Goal: Task Accomplishment & Management: Manage account settings

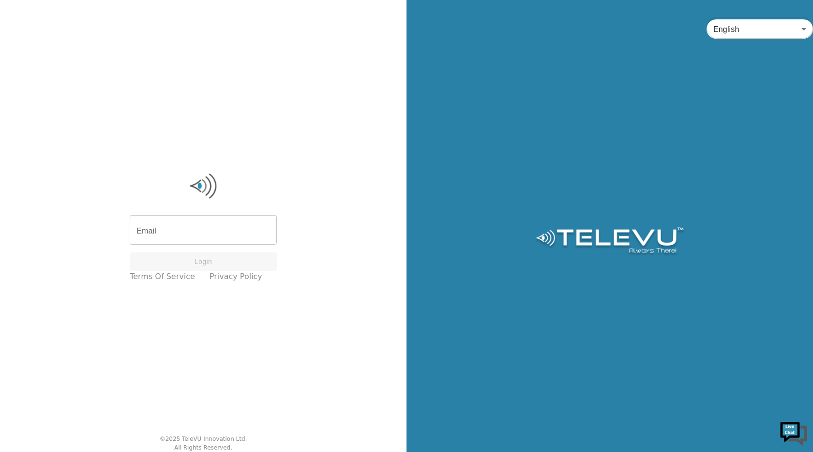
click at [252, 231] on input "Email" at bounding box center [203, 230] width 147 height 27
type input "[EMAIL_ADDRESS][DOMAIN_NAME]"
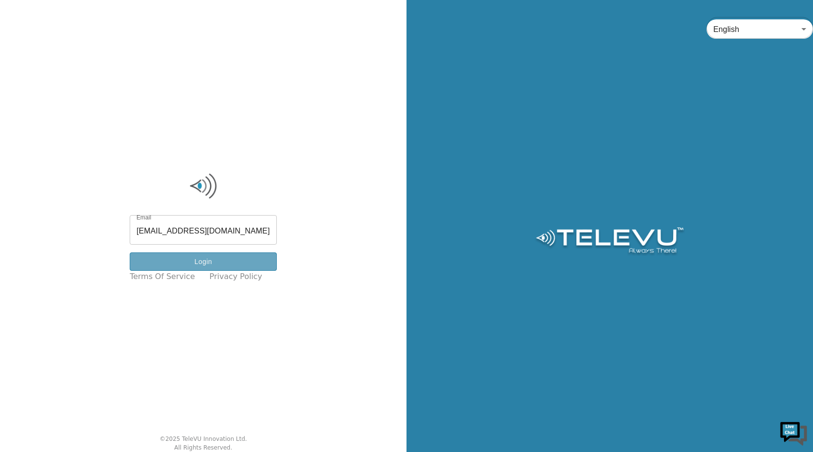
click at [224, 258] on button "Login" at bounding box center [203, 261] width 147 height 19
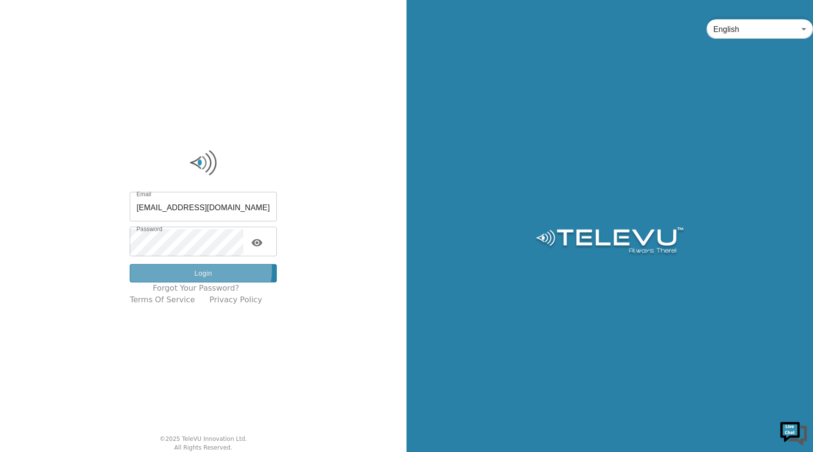
click at [205, 270] on button "Login" at bounding box center [203, 273] width 147 height 19
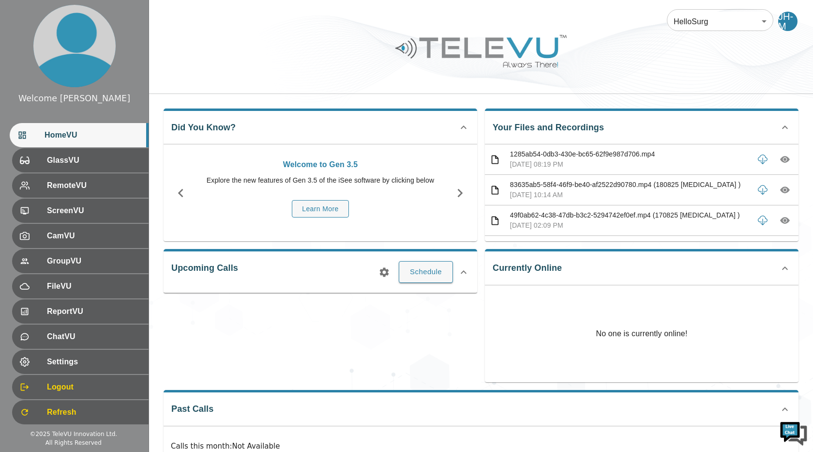
click at [788, 160] on icon "button" at bounding box center [785, 159] width 10 height 7
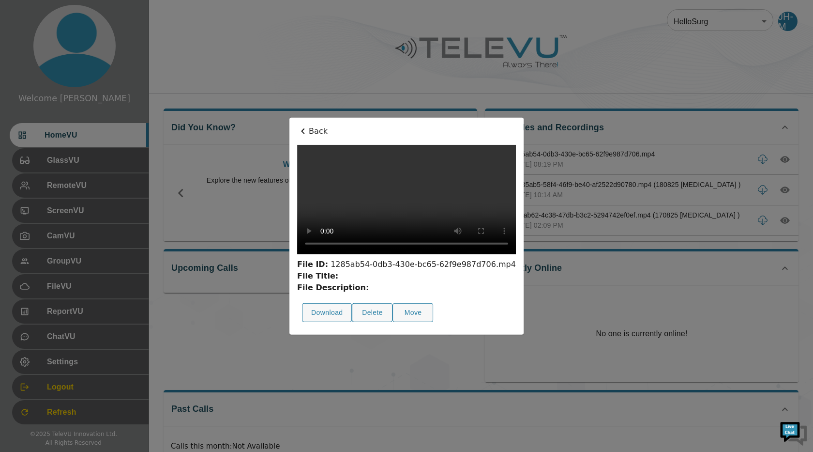
click at [617, 97] on div at bounding box center [406, 226] width 813 height 452
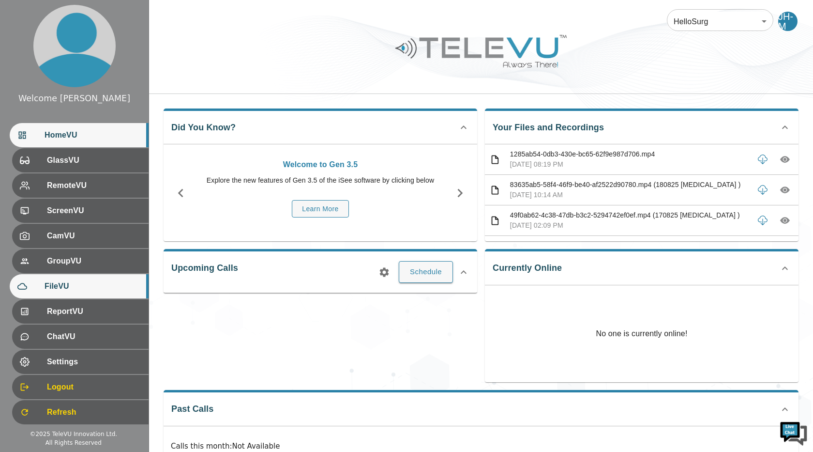
click at [72, 285] on span "FileVU" at bounding box center [93, 286] width 96 height 12
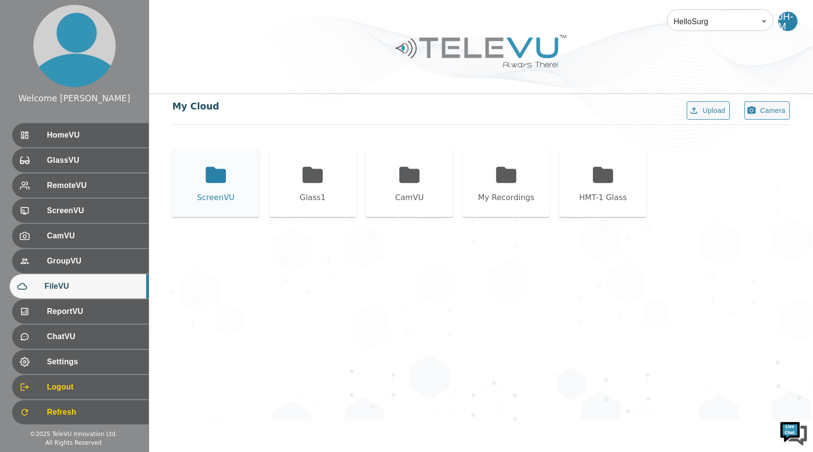
click at [206, 177] on icon at bounding box center [216, 175] width 20 height 16
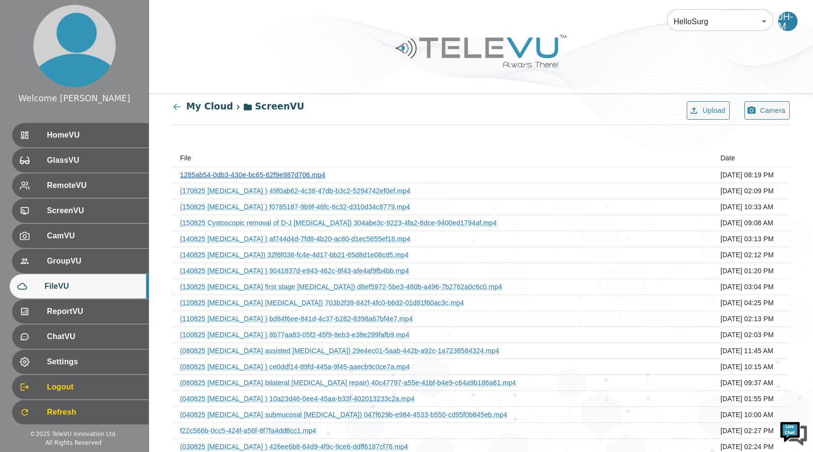
click at [308, 173] on link "1285ab54-0db3-430e-bc65-62f9e987d706.mp4" at bounding box center [252, 175] width 145 height 8
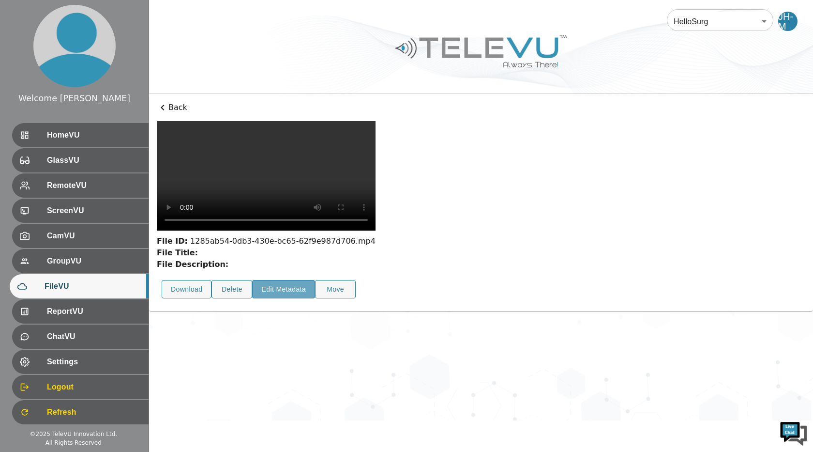
click at [280, 283] on button "Edit Metadata" at bounding box center [283, 289] width 63 height 19
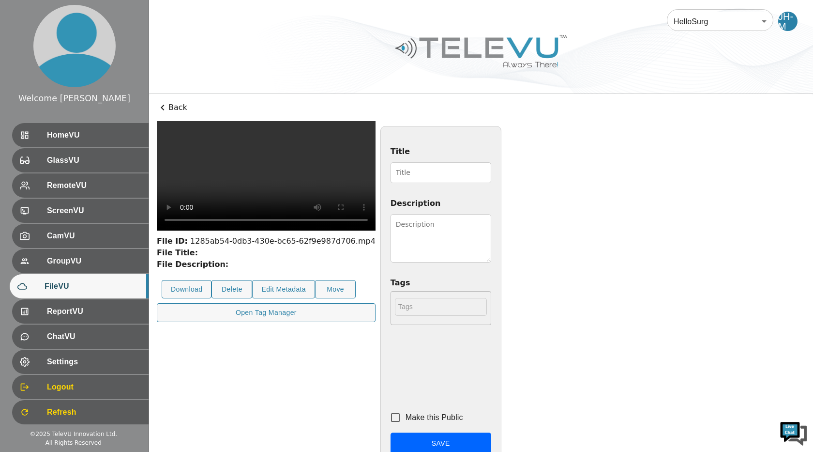
click at [439, 176] on input "Title" at bounding box center [441, 172] width 101 height 21
type input "180825 [MEDICAL_DATA]"
click at [491, 222] on textarea "Description" at bounding box center [441, 238] width 101 height 48
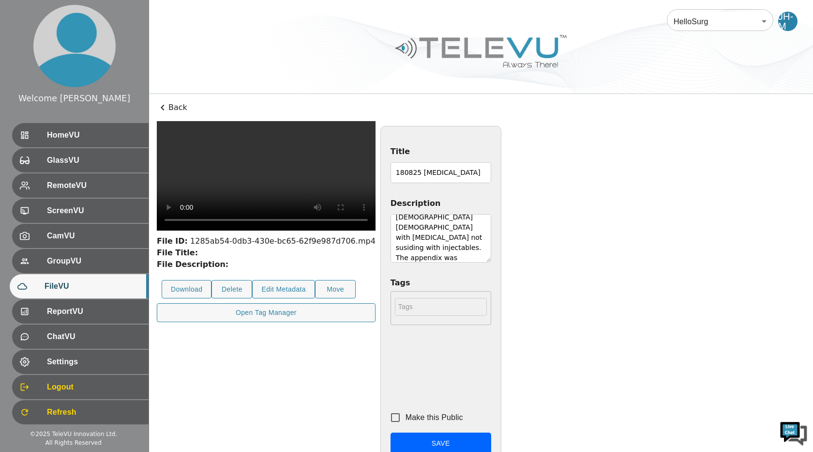
type textarea "[DEMOGRAPHIC_DATA] [DEMOGRAPHIC_DATA] with [MEDICAL_DATA] not susiding with inj…"
click at [406, 418] on input "Make this Public" at bounding box center [395, 417] width 20 height 20
checkbox input "true"
click at [491, 442] on button "Save" at bounding box center [441, 443] width 101 height 22
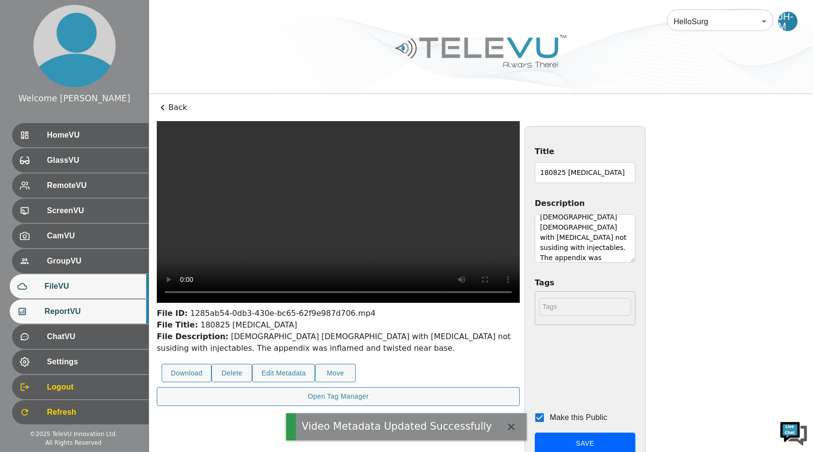
click at [75, 313] on span "ReportVU" at bounding box center [93, 311] width 96 height 12
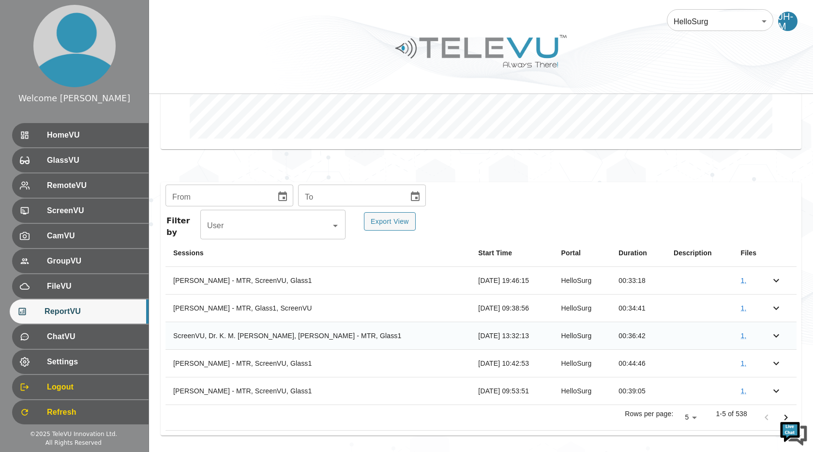
scroll to position [276, 0]
click at [695, 416] on body "Welcome [PERSON_NAME] HomeVU GlassVU RemoteVU ScreenVU CamVU GroupVU FileVU Rep…" at bounding box center [406, 88] width 813 height 728
click at [683, 379] on li "50" at bounding box center [689, 378] width 33 height 17
type input "50"
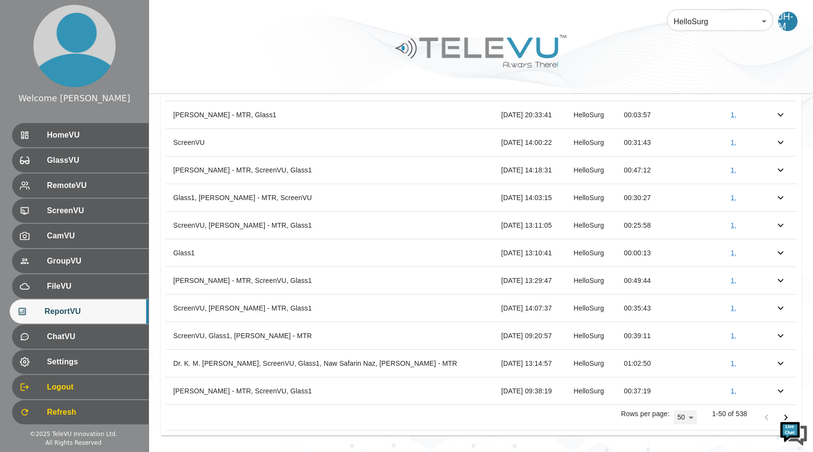
scroll to position [1518, 0]
click at [785, 416] on icon "Go to next page" at bounding box center [786, 418] width 12 height 12
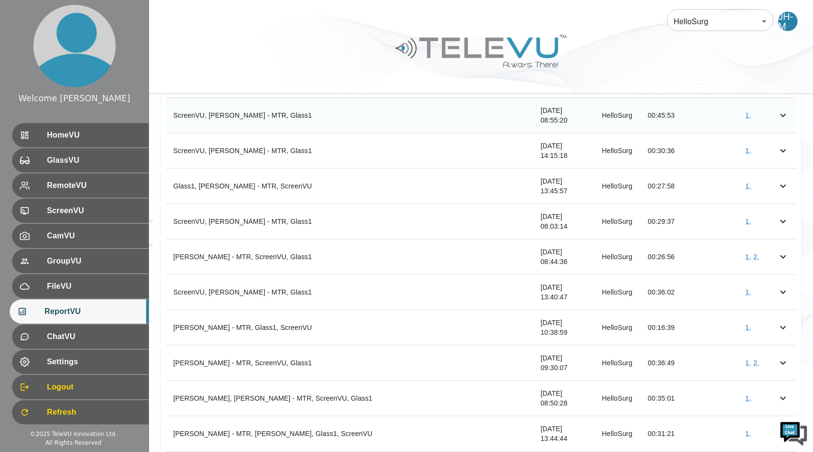
scroll to position [1823, 0]
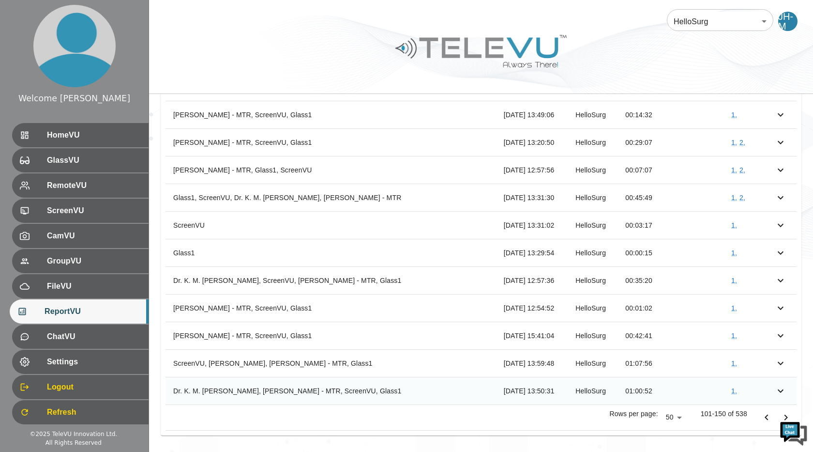
scroll to position [1407, 0]
click at [787, 416] on icon "Go to next page" at bounding box center [786, 417] width 3 height 6
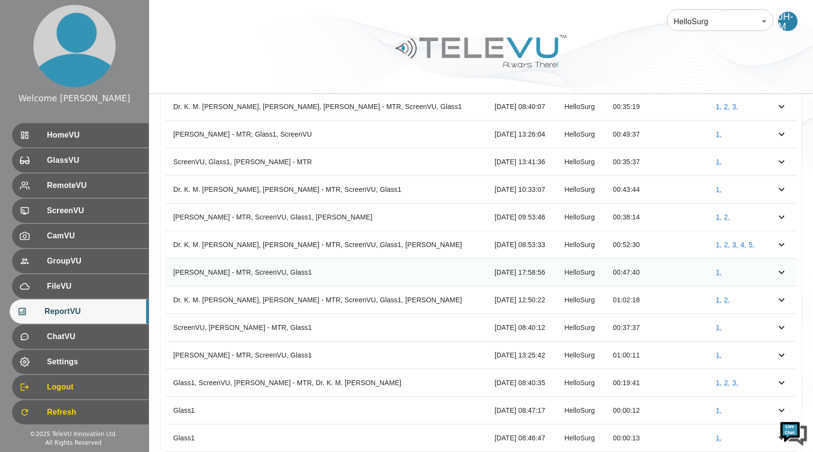
scroll to position [976, 0]
click at [719, 185] on link "1 ," at bounding box center [719, 188] width 6 height 8
click at [720, 214] on link "1 ," at bounding box center [719, 216] width 6 height 8
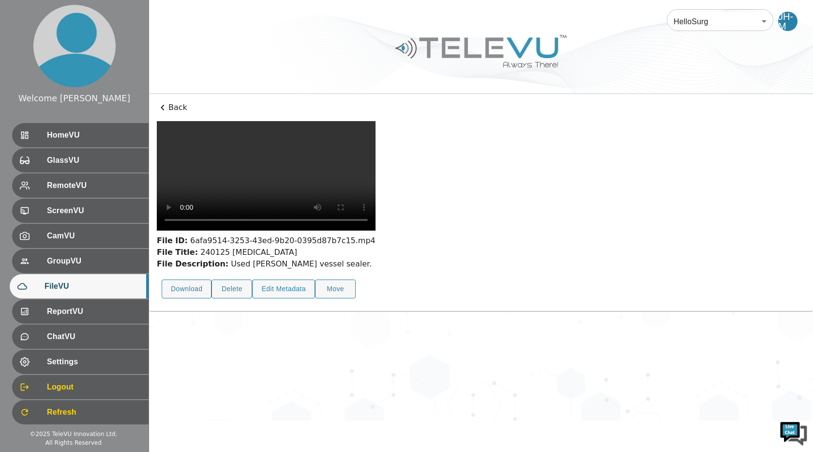
click at [162, 106] on icon at bounding box center [162, 108] width 3 height 6
